Goal: Task Accomplishment & Management: Use online tool/utility

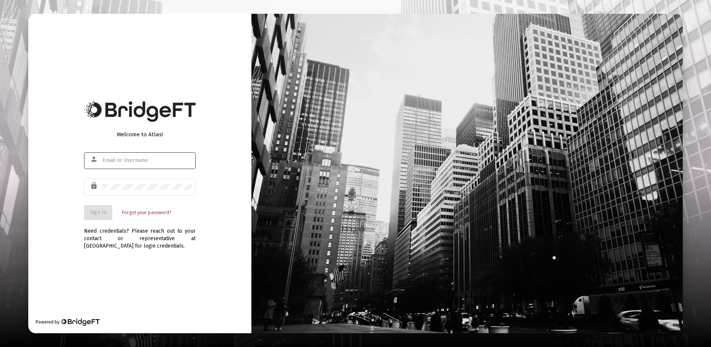
click at [120, 157] on input "text" at bounding box center [147, 160] width 89 height 6
type input "[PERSON_NAME][EMAIL_ADDRESS][DOMAIN_NAME]"
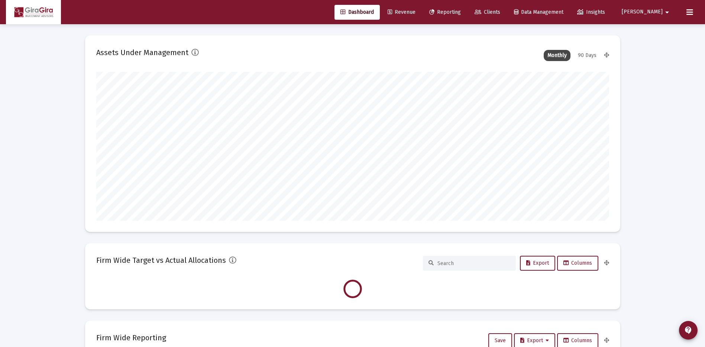
scroll to position [149, 276]
type input "[DATE]"
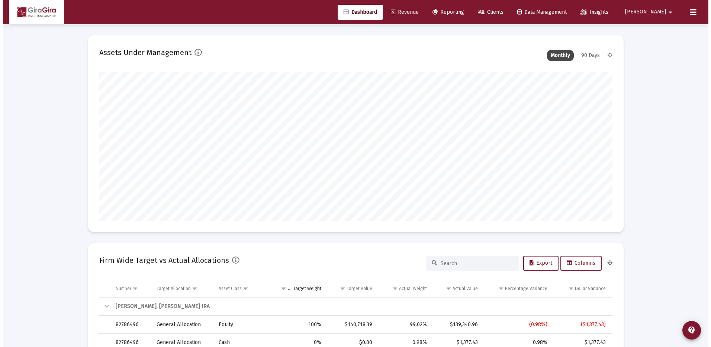
scroll to position [149, 240]
click at [461, 12] on span "Reporting" at bounding box center [446, 12] width 32 height 6
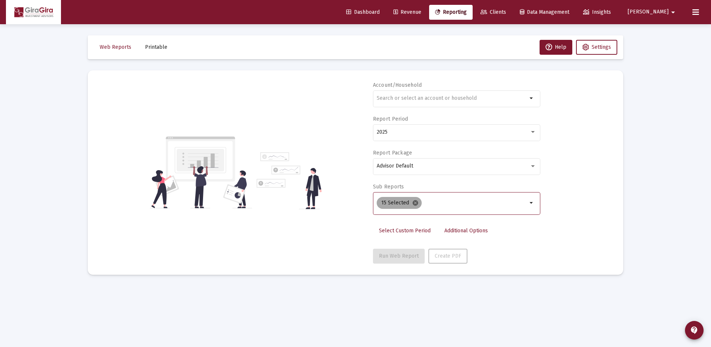
click at [415, 201] on mat-icon "cancel" at bounding box center [415, 202] width 7 height 7
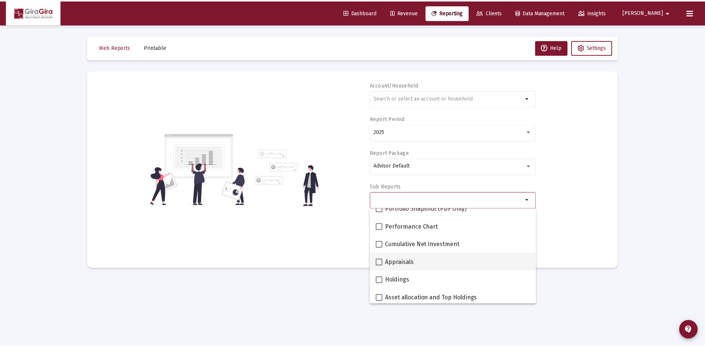
scroll to position [112, 0]
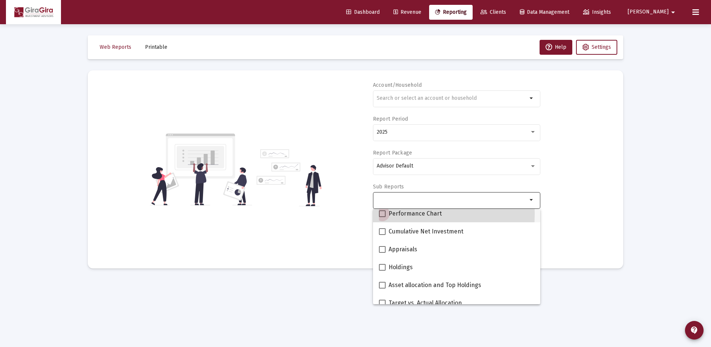
click at [382, 213] on span at bounding box center [382, 213] width 7 height 7
click at [382, 217] on input "Performance Chart" at bounding box center [382, 217] width 0 height 0
checkbox input "true"
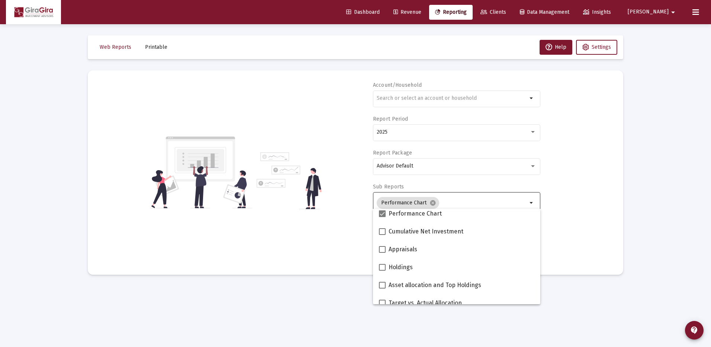
click at [592, 210] on div "Account/Household arrow_drop_down Report Period 2025 Report Package Advisor Def…" at bounding box center [355, 172] width 513 height 182
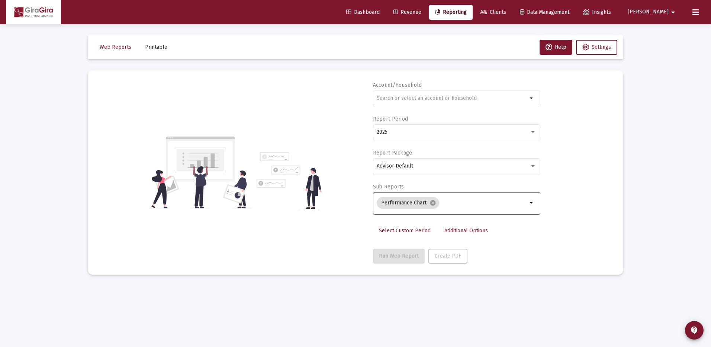
click at [446, 231] on span "Additional Options" at bounding box center [466, 230] width 44 height 6
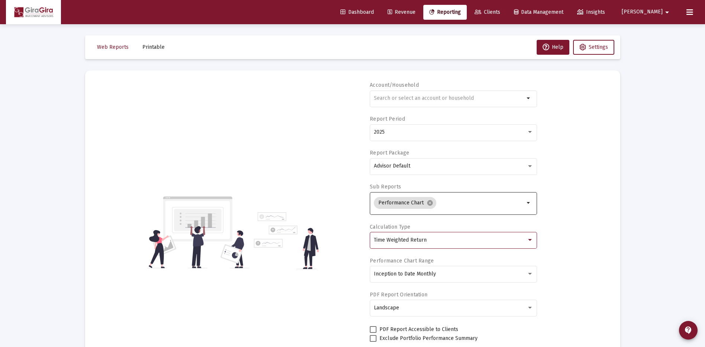
click at [422, 239] on span "Time Weighted Return" at bounding box center [400, 240] width 53 height 6
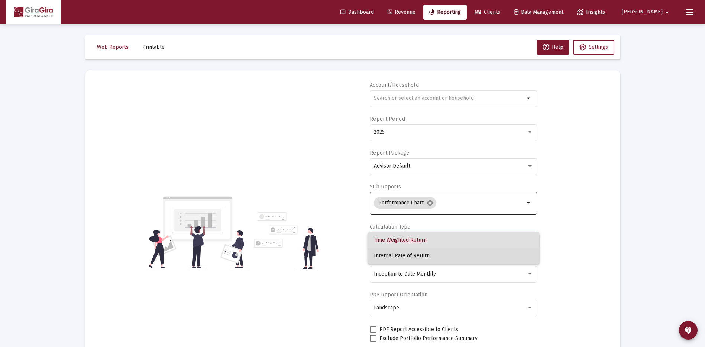
click at [422, 254] on span "Internal Rate of Return" at bounding box center [454, 256] width 160 height 16
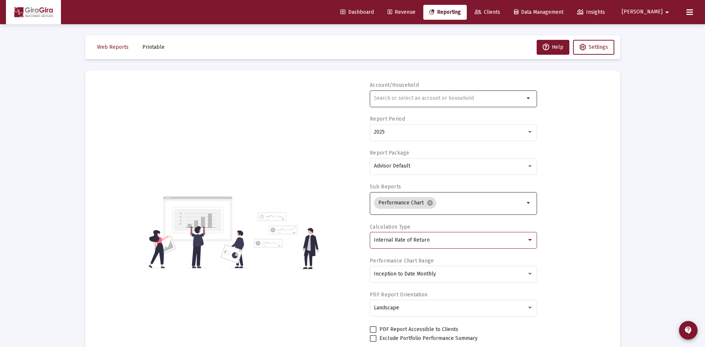
click at [378, 99] on input "text" at bounding box center [449, 98] width 151 height 6
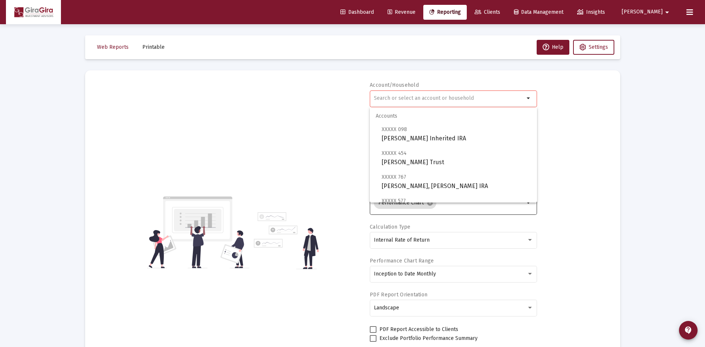
click at [378, 97] on input "text" at bounding box center [449, 98] width 151 height 6
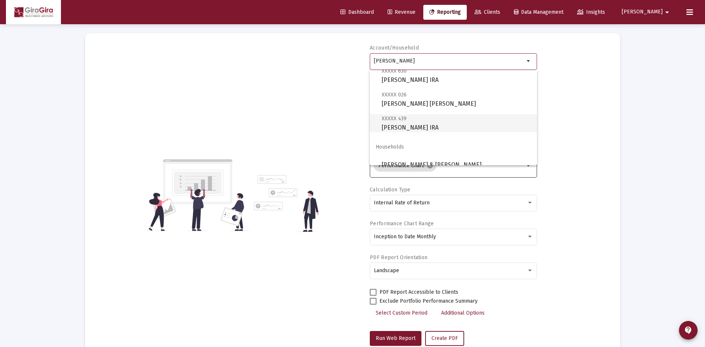
scroll to position [0, 0]
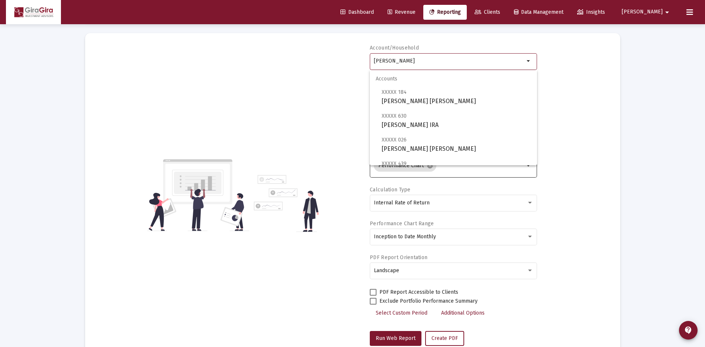
drag, startPoint x: 375, startPoint y: 58, endPoint x: 532, endPoint y: 88, distance: 160.1
click at [530, 87] on body "Dashboard Revenue Reporting Clients Data Management Insights [PERSON_NAME] Inte…" at bounding box center [352, 136] width 705 height 347
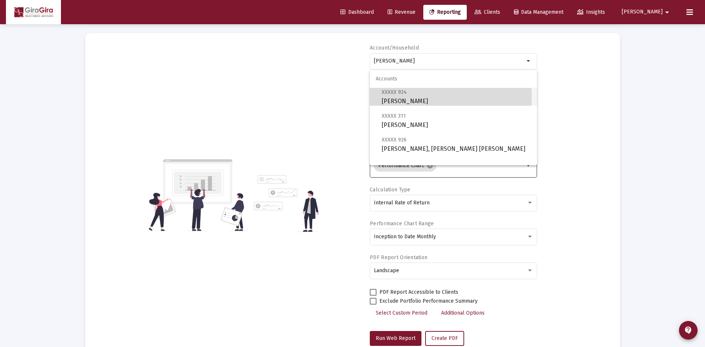
click at [403, 97] on span "XXXXX 924 [PERSON_NAME]" at bounding box center [456, 96] width 149 height 18
type input "[PERSON_NAME]"
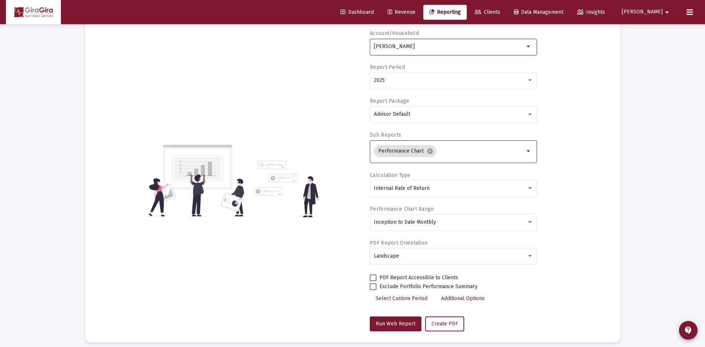
scroll to position [58, 0]
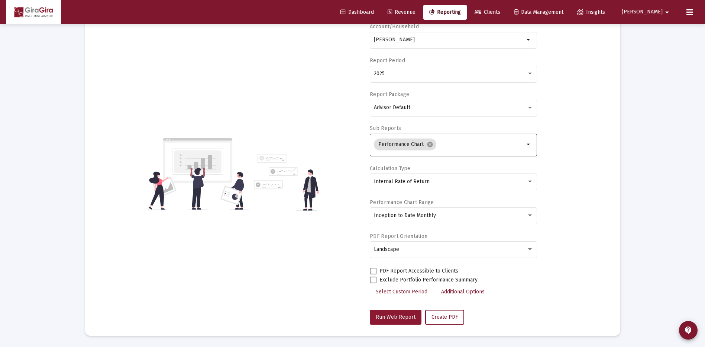
click at [395, 314] on span "Run Web Report" at bounding box center [396, 316] width 40 height 6
select select "View all"
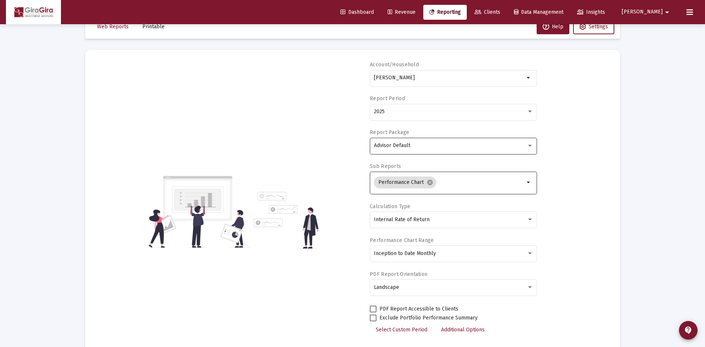
scroll to position [0, 0]
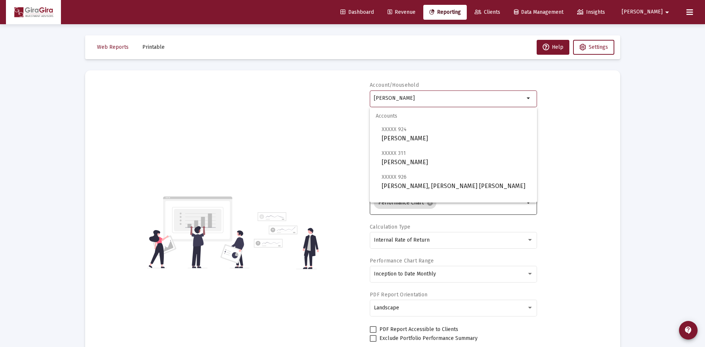
click at [398, 99] on input "[PERSON_NAME]" at bounding box center [449, 98] width 151 height 6
click at [423, 180] on span "XXXXX 926 [PERSON_NAME], [PERSON_NAME] IRA" at bounding box center [456, 181] width 149 height 18
type input "[PERSON_NAME], [PERSON_NAME] [PERSON_NAME]"
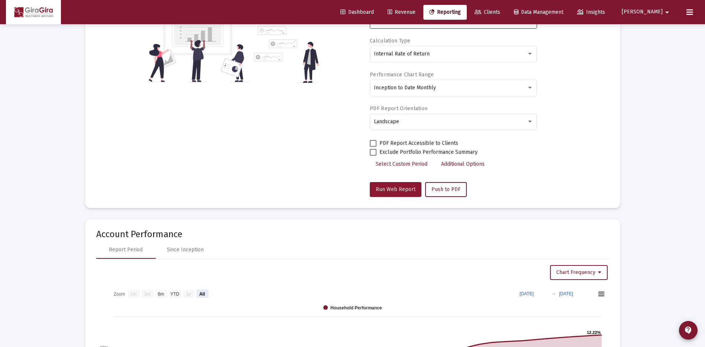
click at [394, 189] on span "Run Web Report" at bounding box center [396, 189] width 40 height 6
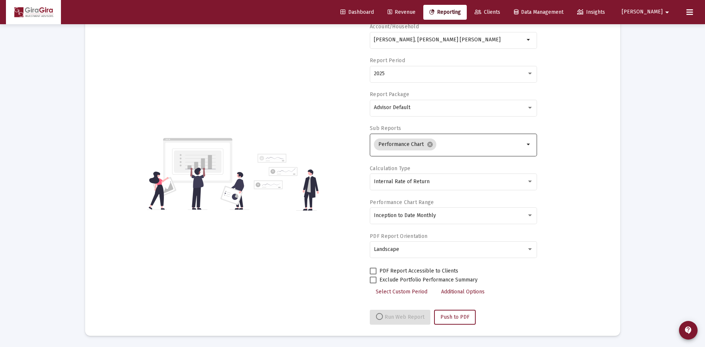
select select "View all"
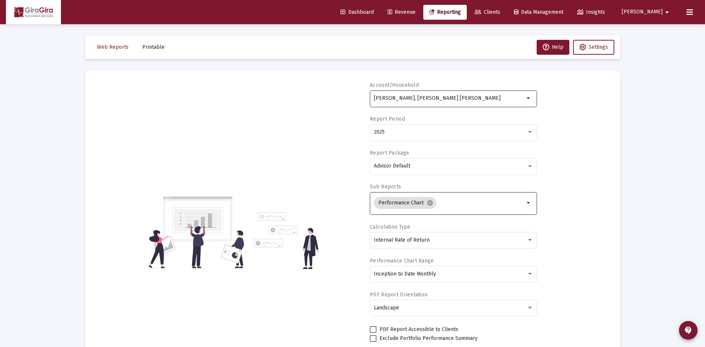
click at [387, 94] on div "[PERSON_NAME], [PERSON_NAME] [PERSON_NAME]" at bounding box center [449, 98] width 151 height 18
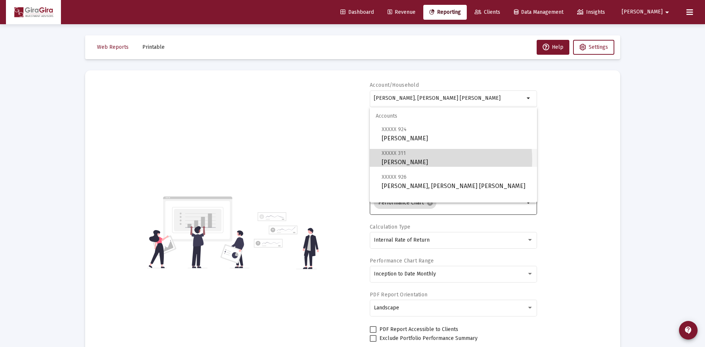
click at [421, 160] on span "XXXXX 311 [PERSON_NAME]" at bounding box center [456, 157] width 149 height 18
type input "[PERSON_NAME]"
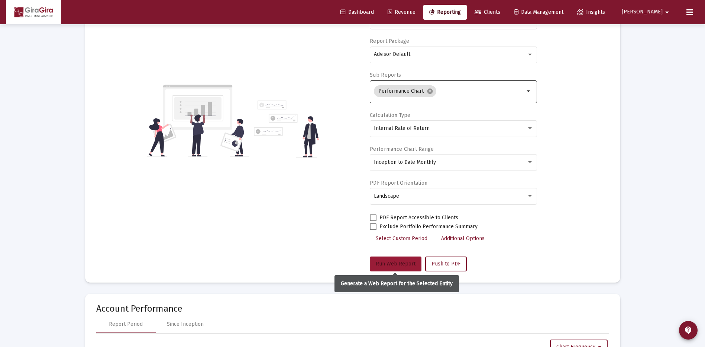
click at [396, 263] on span "Run Web Report" at bounding box center [396, 263] width 40 height 6
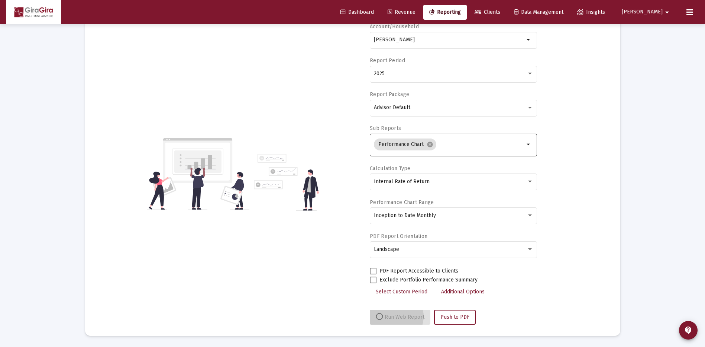
scroll to position [58, 0]
select select "View all"
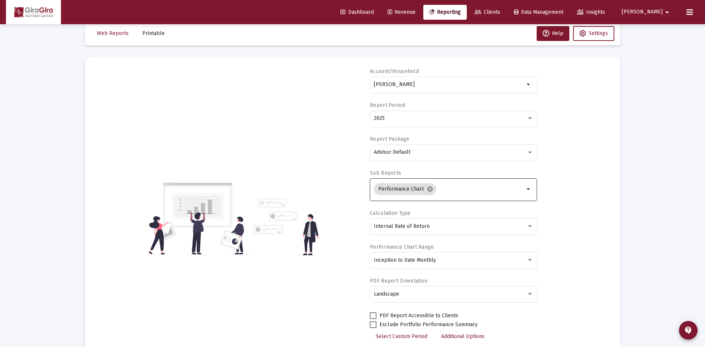
scroll to position [0, 0]
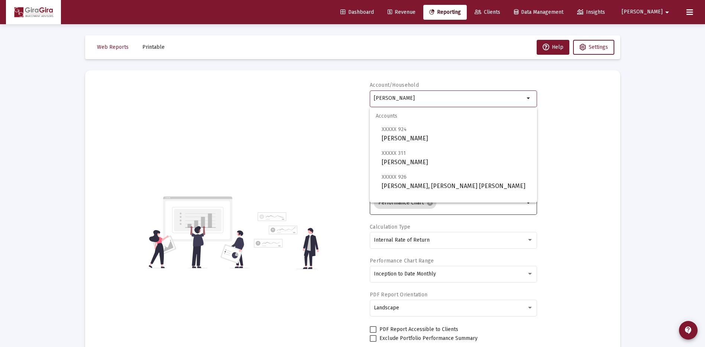
drag, startPoint x: 374, startPoint y: 97, endPoint x: 578, endPoint y: 128, distance: 206.4
click at [578, 128] on div "Account/[PERSON_NAME] arrow_drop_down Report Period 2025 Report Package Advisor…" at bounding box center [352, 231] width 513 height 301
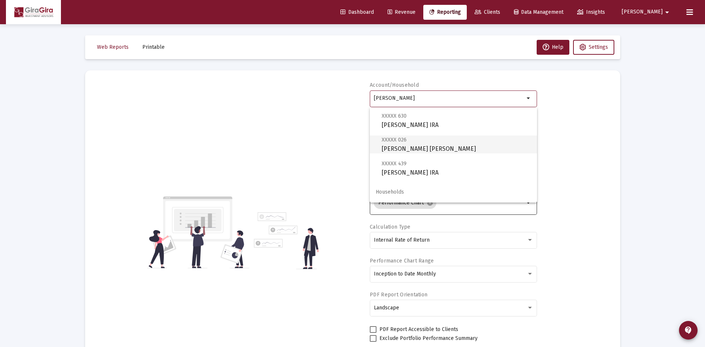
click at [410, 147] on span "XXXXX 026 [PERSON_NAME] [PERSON_NAME]" at bounding box center [456, 144] width 149 height 18
type input "[PERSON_NAME] [PERSON_NAME]"
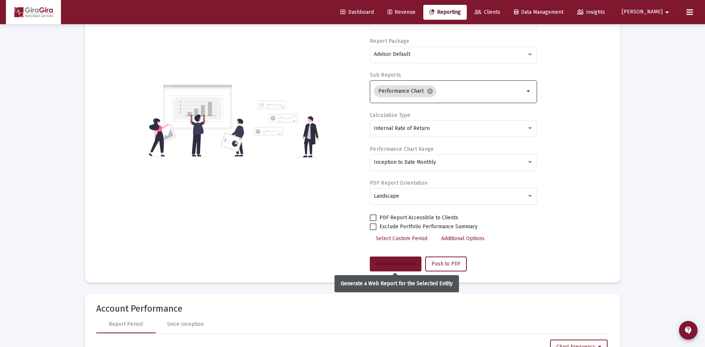
click at [396, 261] on span "Run Web Report" at bounding box center [396, 263] width 40 height 6
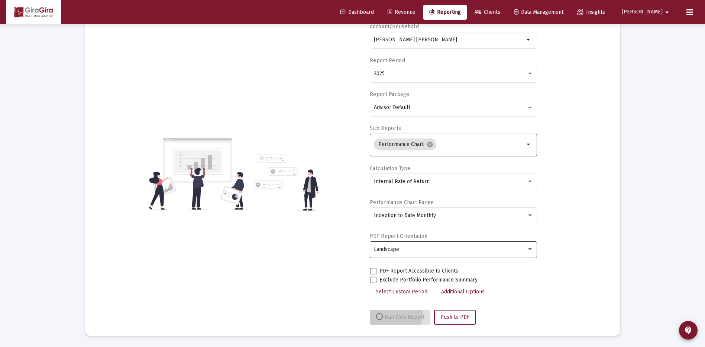
scroll to position [58, 0]
select select "View all"
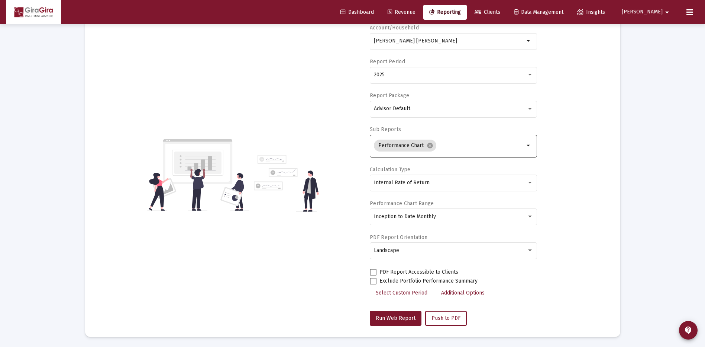
scroll to position [0, 0]
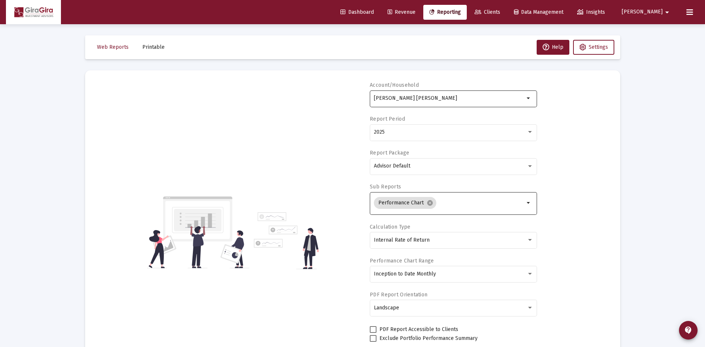
click at [412, 99] on input "[PERSON_NAME] [PERSON_NAME]" at bounding box center [449, 98] width 151 height 6
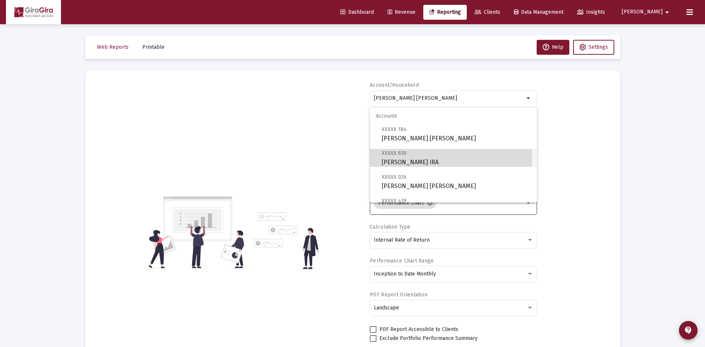
click at [427, 159] on span "XXXXX 630 [PERSON_NAME] IRA" at bounding box center [456, 157] width 149 height 18
type input "[PERSON_NAME] IRA"
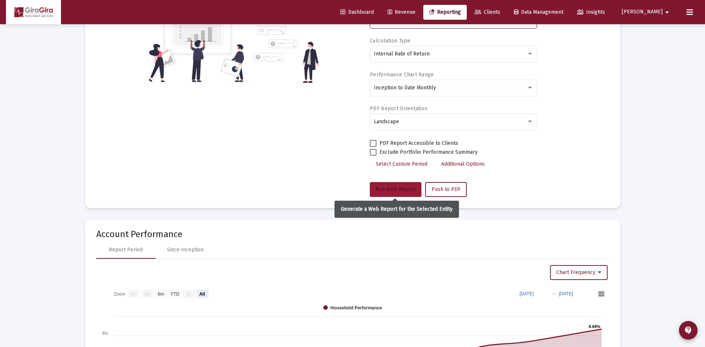
click at [406, 187] on span "Run Web Report" at bounding box center [396, 189] width 40 height 6
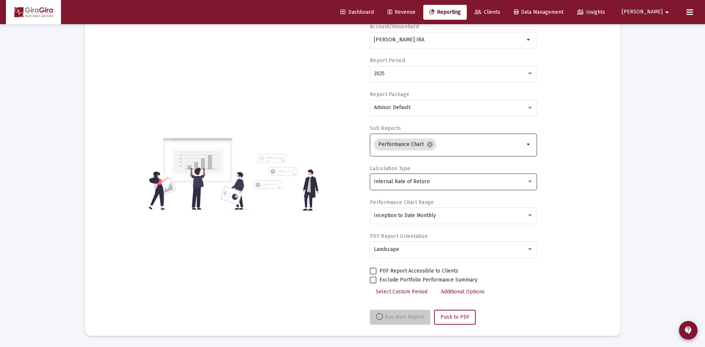
scroll to position [58, 0]
select select "View all"
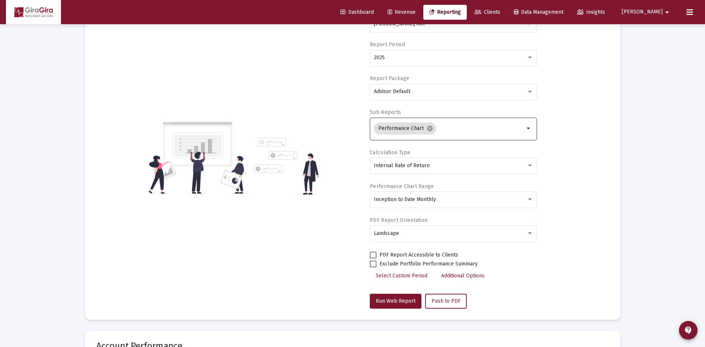
scroll to position [0, 0]
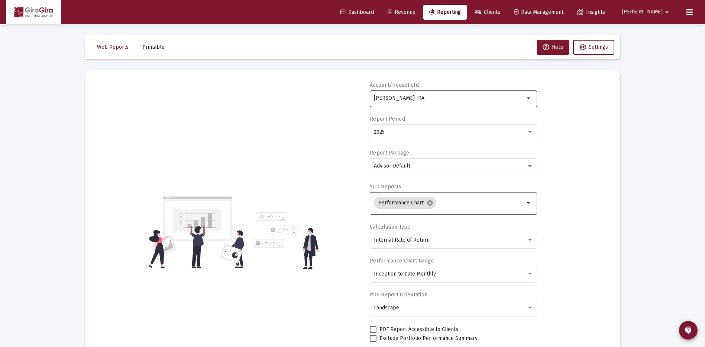
click at [392, 97] on input "[PERSON_NAME] IRA" at bounding box center [449, 98] width 151 height 6
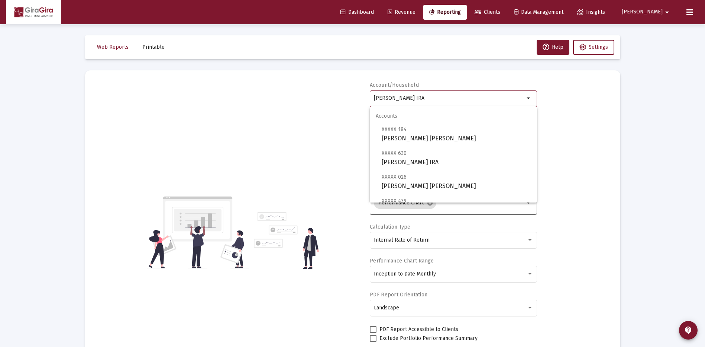
drag, startPoint x: 374, startPoint y: 97, endPoint x: 652, endPoint y: 118, distance: 278.2
click at [642, 118] on div "Loading... Web Reports Printable Help Settings Account/Household [PERSON_NAME] …" at bounding box center [352, 352] width 705 height 704
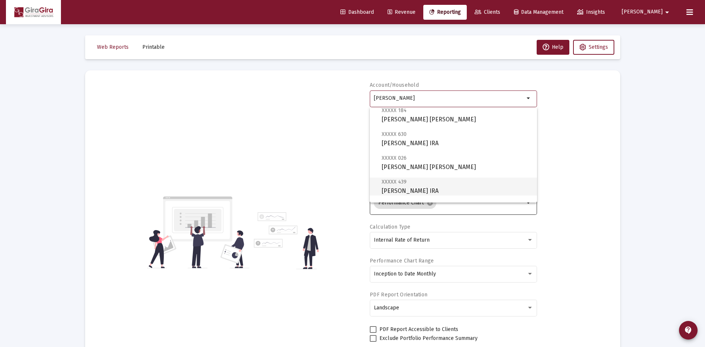
scroll to position [37, 0]
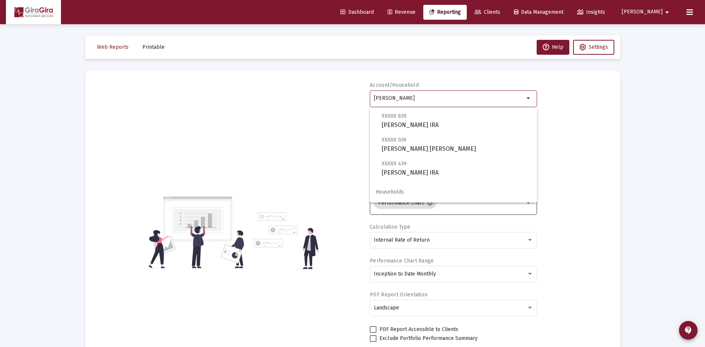
drag, startPoint x: 374, startPoint y: 97, endPoint x: 476, endPoint y: 104, distance: 102.2
click at [475, 107] on body "Dashboard Revenue Reporting Clients Data Management Insights [PERSON_NAME] Inte…" at bounding box center [352, 173] width 705 height 347
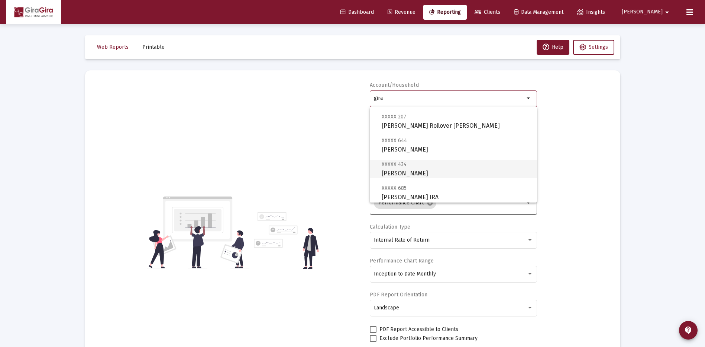
scroll to position [122, 0]
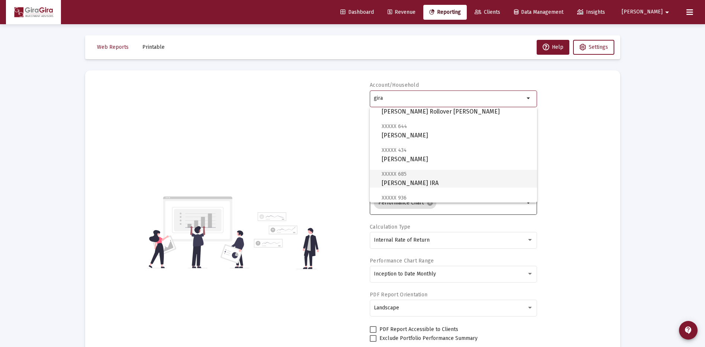
click at [415, 180] on span "XXXXX 685 [PERSON_NAME] IRA" at bounding box center [456, 178] width 149 height 18
type input "[PERSON_NAME] IRA"
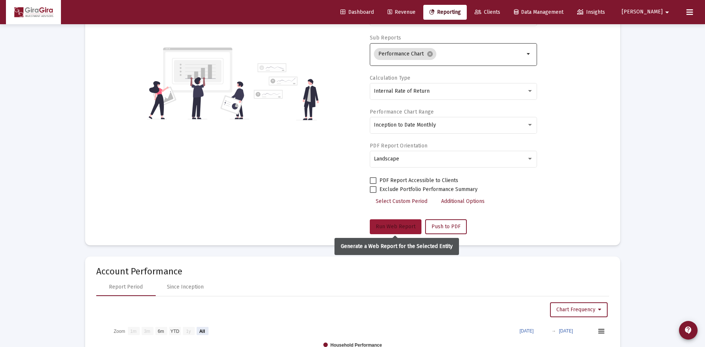
click at [404, 226] on span "Run Web Report" at bounding box center [396, 226] width 40 height 6
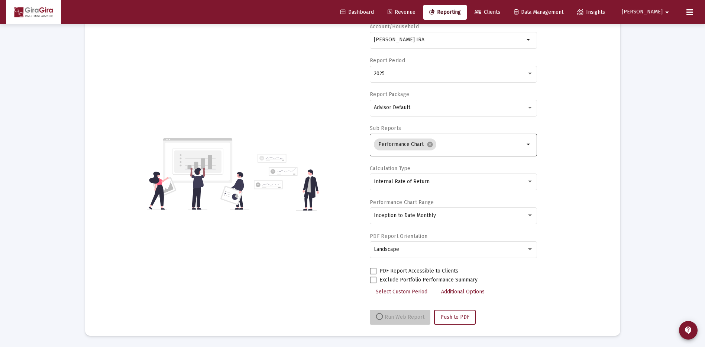
scroll to position [58, 0]
select select "View all"
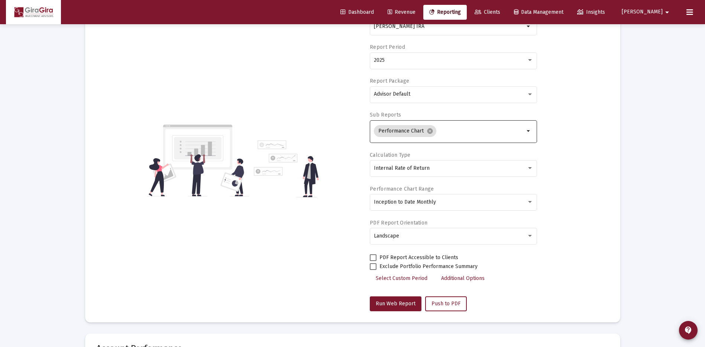
scroll to position [0, 0]
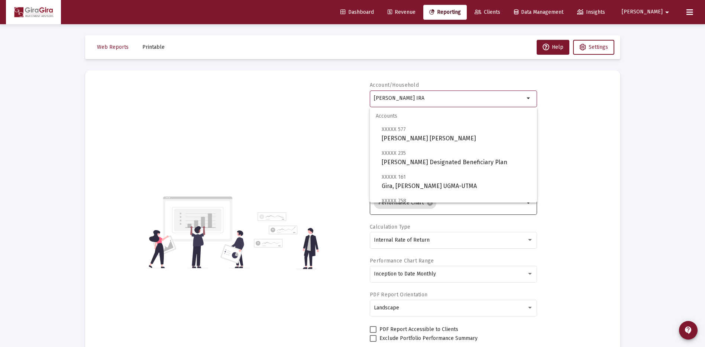
drag, startPoint x: 375, startPoint y: 97, endPoint x: 621, endPoint y: 110, distance: 246.5
click at [616, 111] on mat-card "Account/Household [PERSON_NAME] IRA arrow_drop_down Report Period 2025 Report P…" at bounding box center [353, 232] width 536 height 324
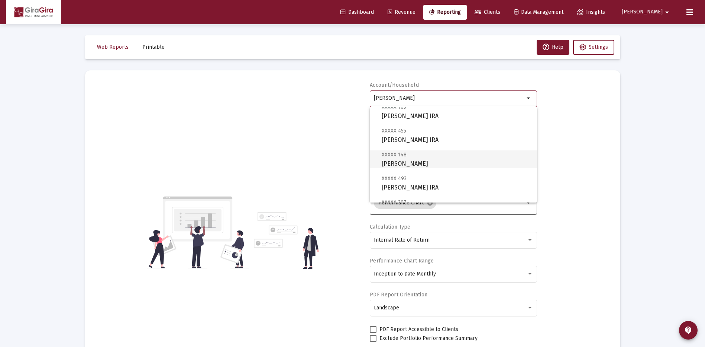
scroll to position [298, 0]
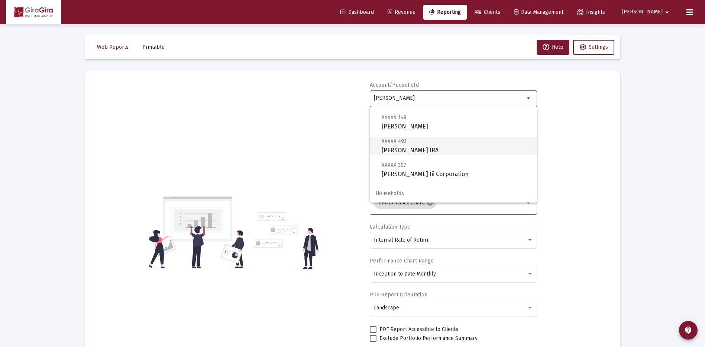
click at [405, 147] on span "XXXXX 493 [PERSON_NAME] IRA" at bounding box center [456, 145] width 149 height 18
type input "[PERSON_NAME] IRA"
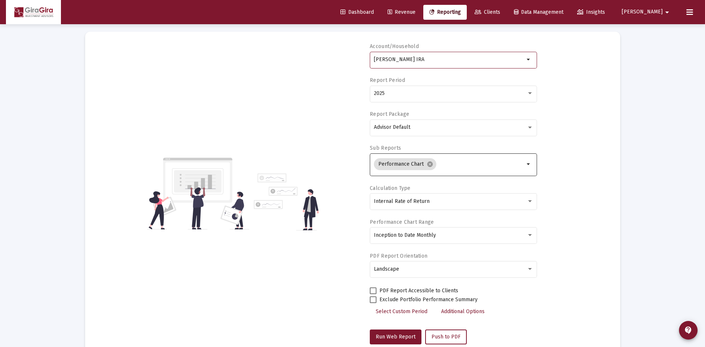
scroll to position [74, 0]
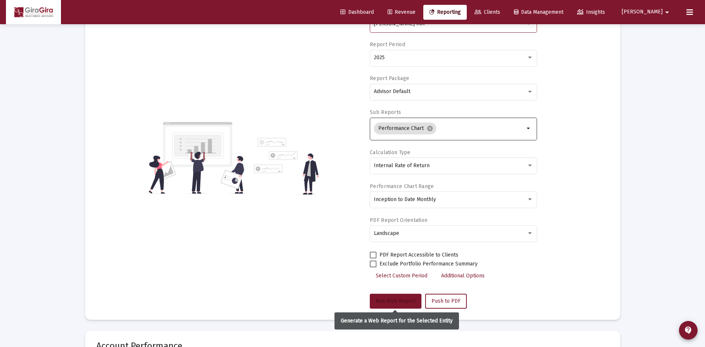
click at [400, 295] on button "Run Web Report" at bounding box center [396, 300] width 52 height 15
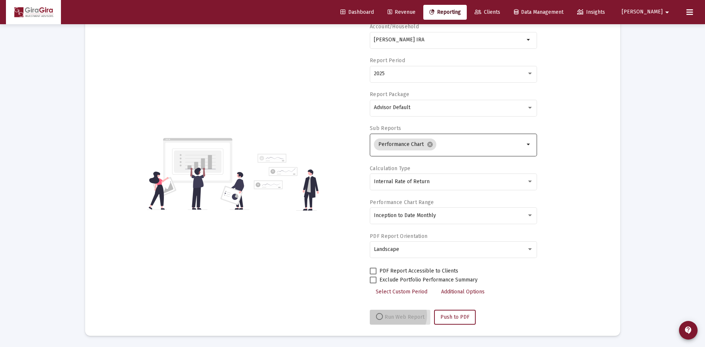
scroll to position [58, 0]
select select "View all"
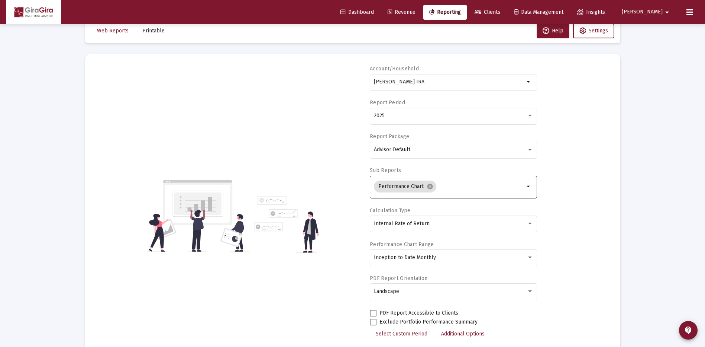
scroll to position [0, 0]
